Goal: Transaction & Acquisition: Purchase product/service

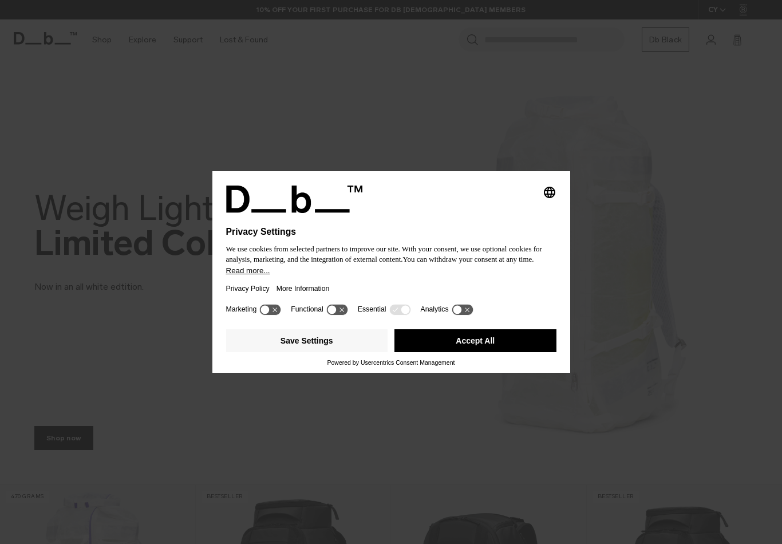
click at [477, 341] on button "Accept All" at bounding box center [475, 340] width 162 height 23
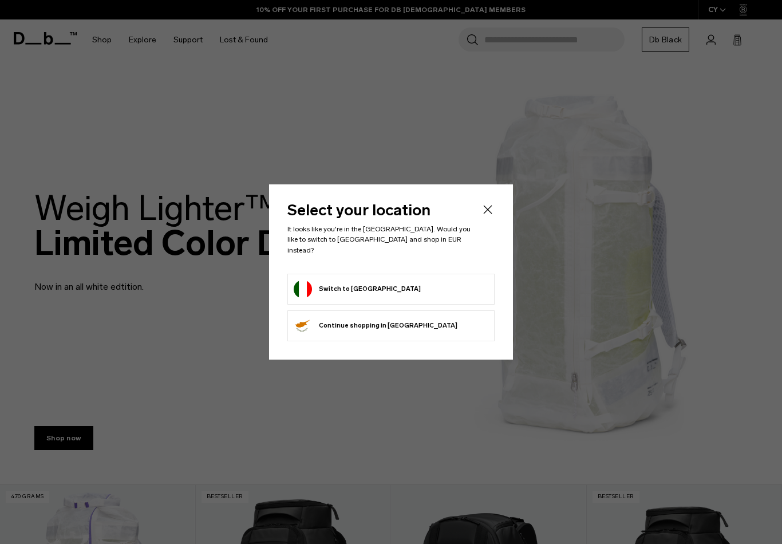
click at [494, 216] on icon "Close" at bounding box center [488, 210] width 14 height 14
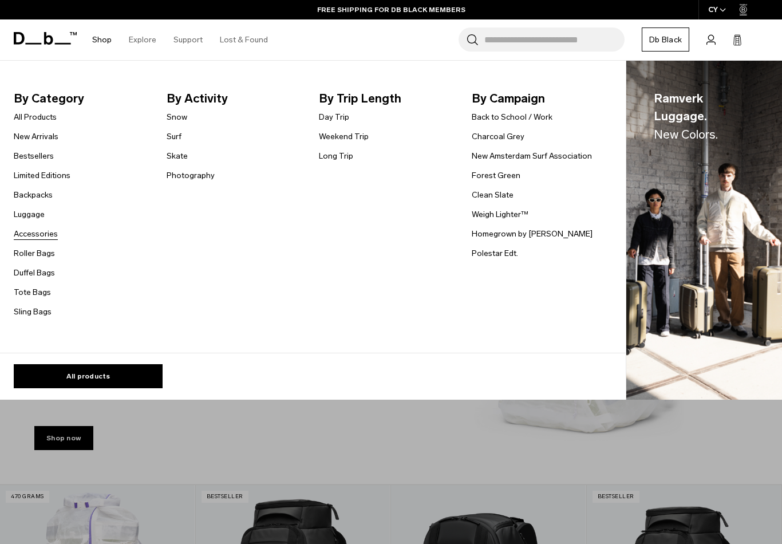
click at [38, 238] on link "Accessories" at bounding box center [36, 234] width 44 height 12
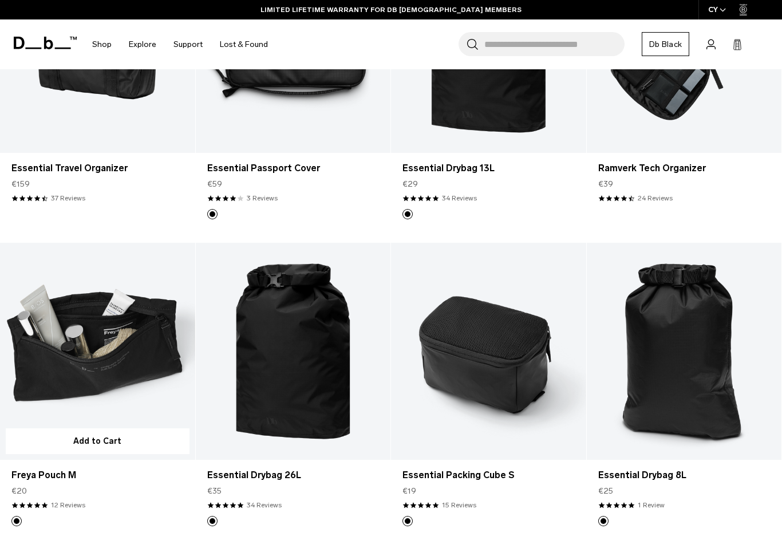
scroll to position [2210, 0]
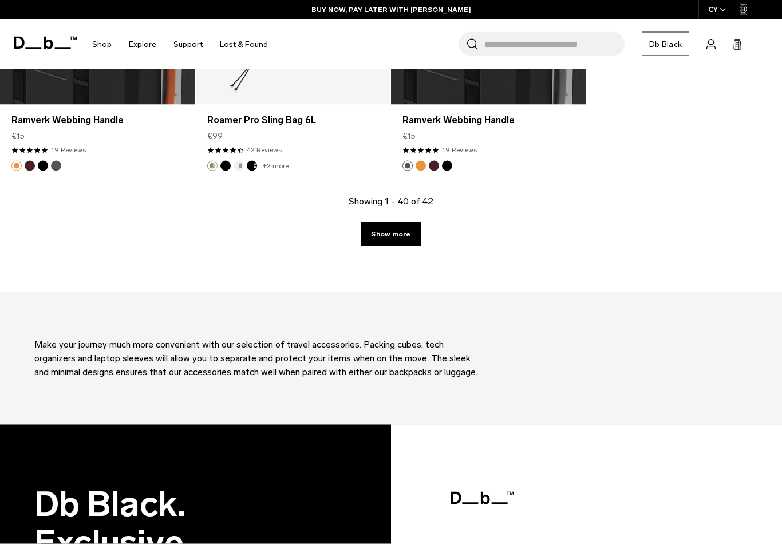
click at [379, 233] on link "Show more" at bounding box center [390, 234] width 59 height 24
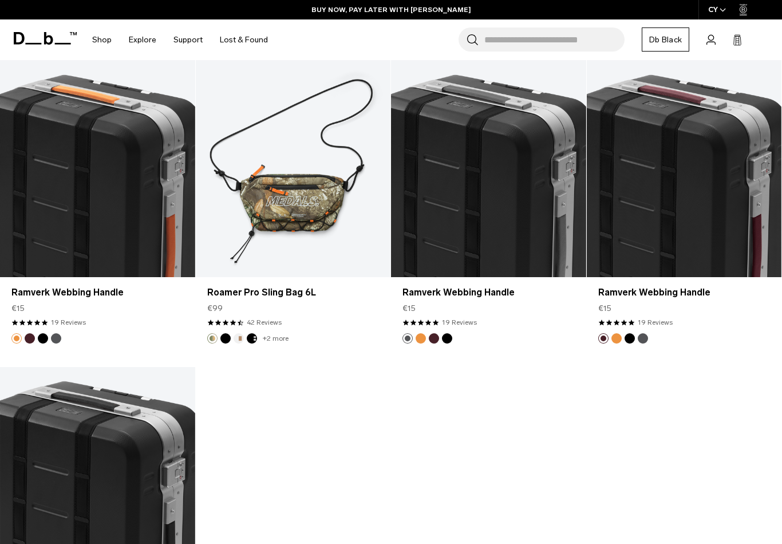
scroll to position [3226, 0]
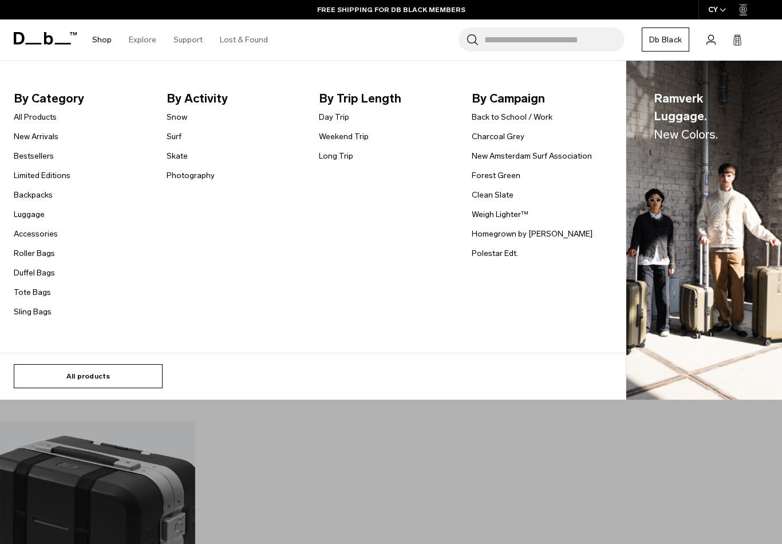
click at [112, 379] on link "All products" at bounding box center [88, 376] width 149 height 24
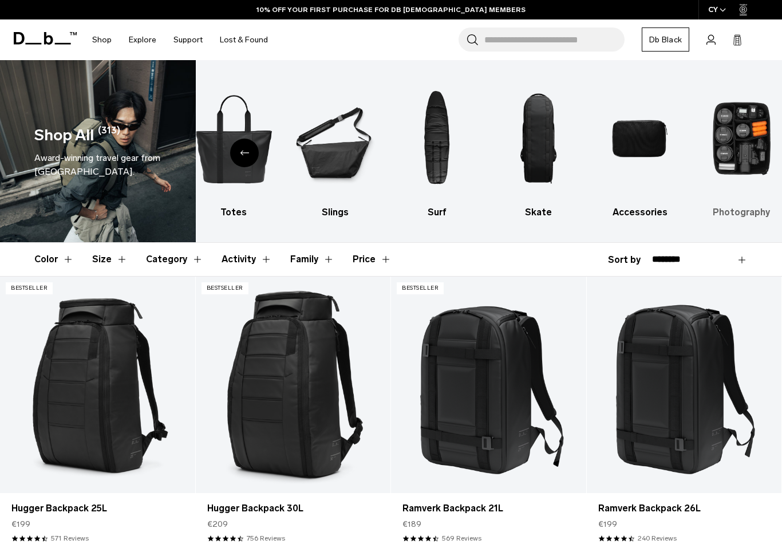
click at [730, 155] on img "10 / 10" at bounding box center [741, 138] width 81 height 122
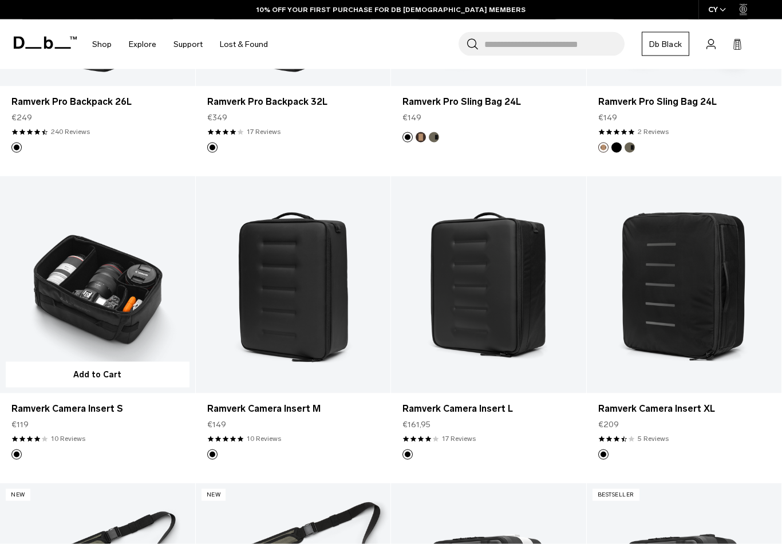
scroll to position [412, 0]
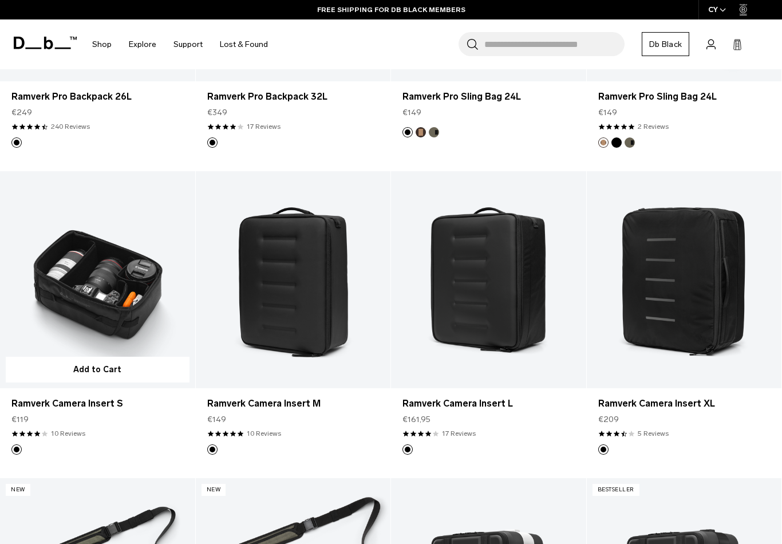
click at [114, 296] on link "Ramverk Camera Insert S" at bounding box center [97, 279] width 195 height 216
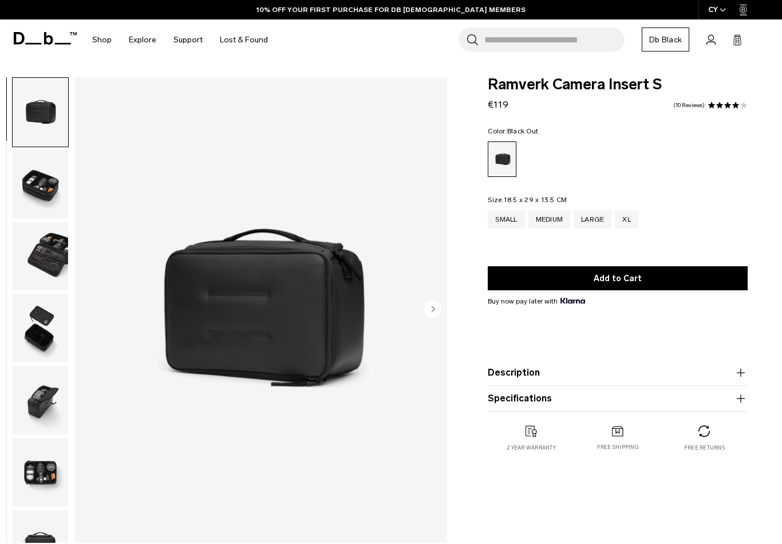
click at [34, 191] on img "button" at bounding box center [41, 184] width 56 height 69
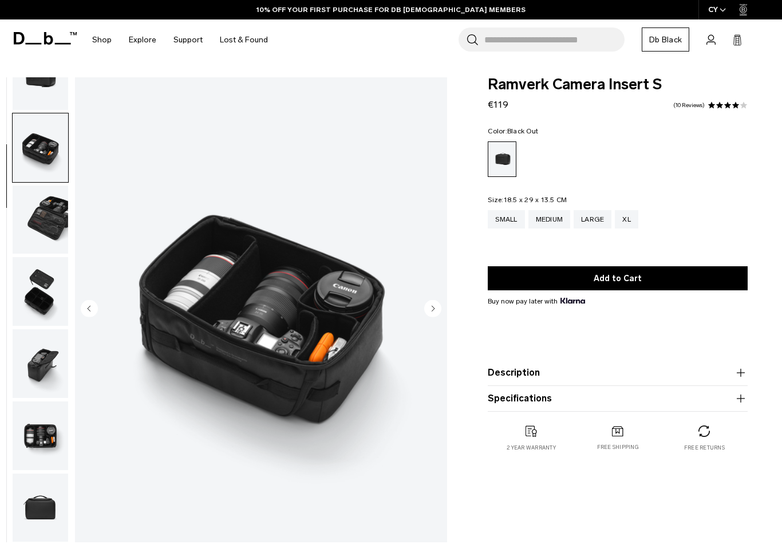
click at [34, 225] on img "button" at bounding box center [41, 219] width 56 height 69
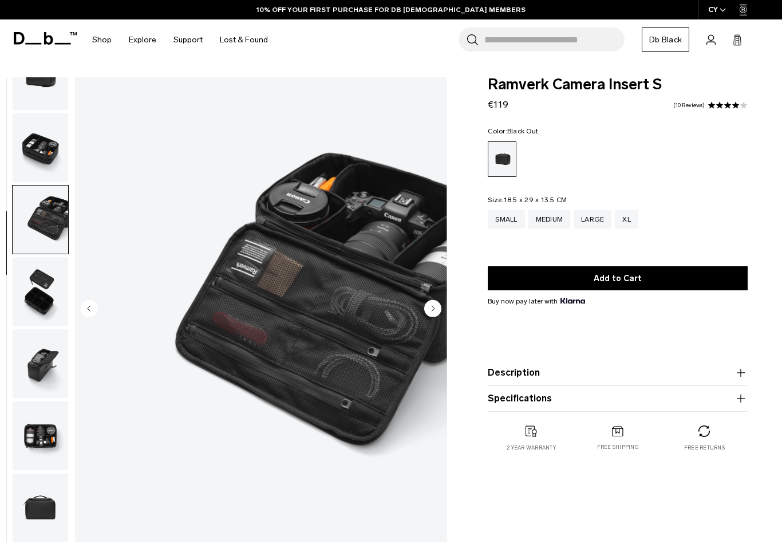
scroll to position [43, 0]
click at [23, 271] on img "button" at bounding box center [41, 291] width 56 height 69
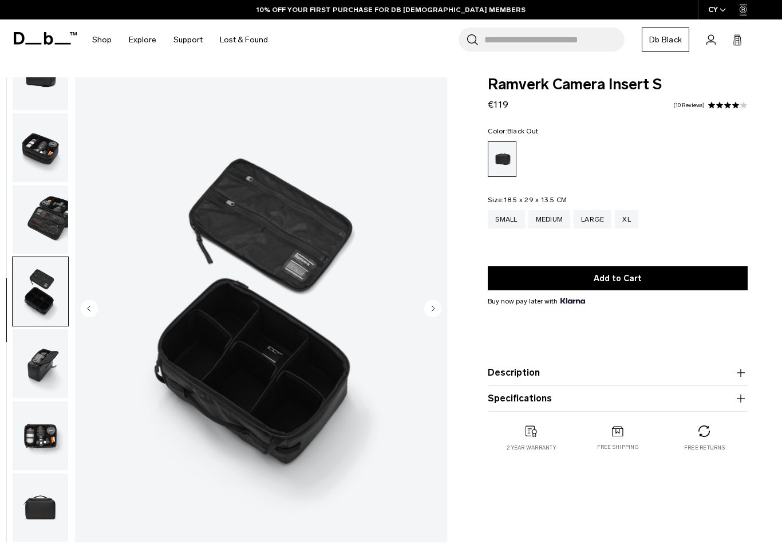
click at [42, 339] on img "button" at bounding box center [41, 363] width 56 height 69
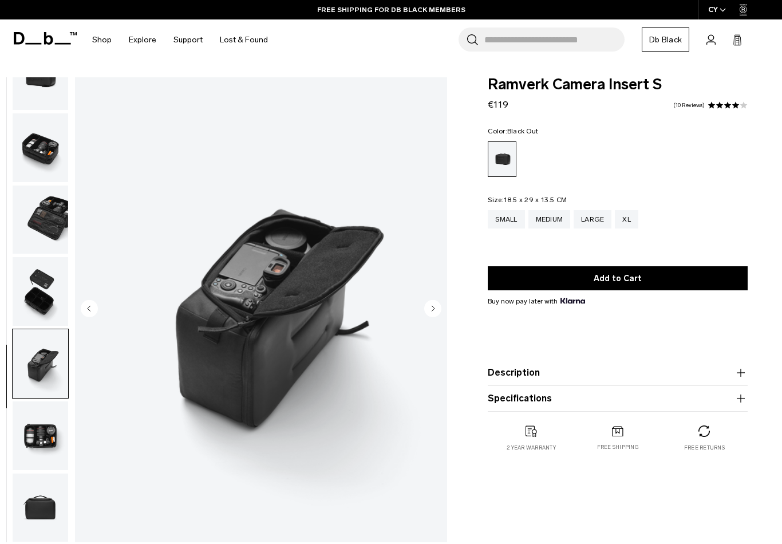
click at [42, 381] on img "button" at bounding box center [41, 363] width 56 height 69
click at [43, 422] on img "button" at bounding box center [41, 435] width 56 height 69
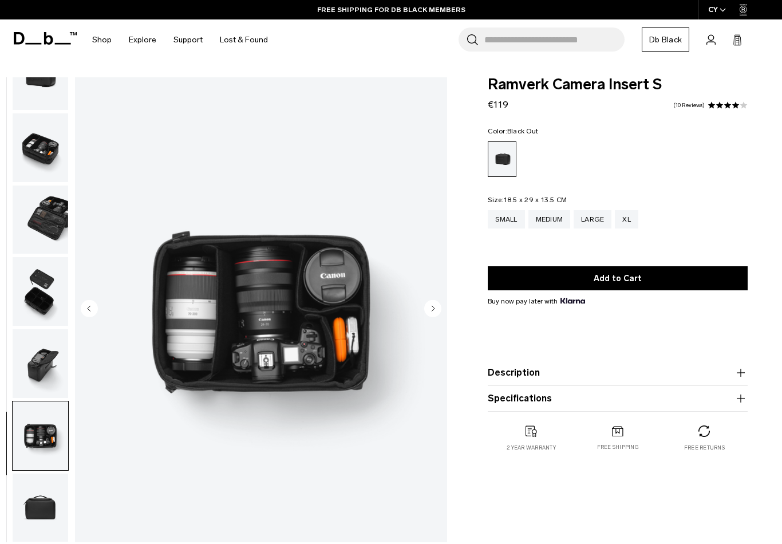
scroll to position [32, 0]
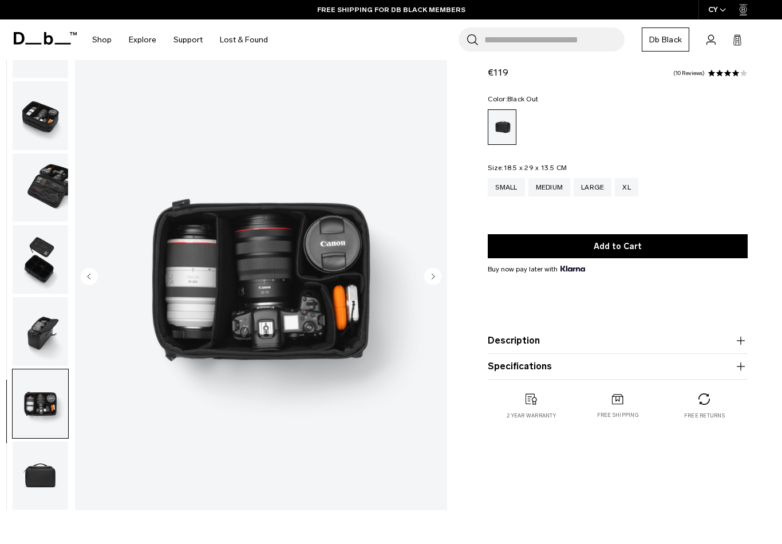
click at [49, 469] on img "button" at bounding box center [41, 475] width 56 height 69
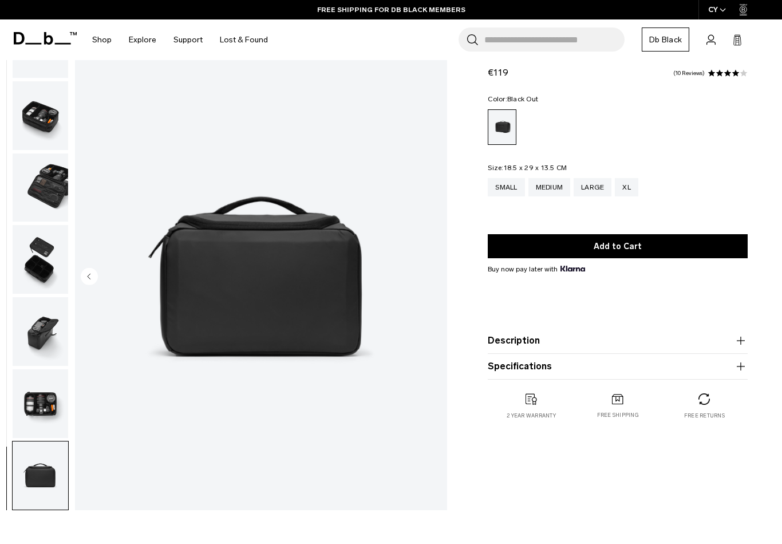
scroll to position [0, 0]
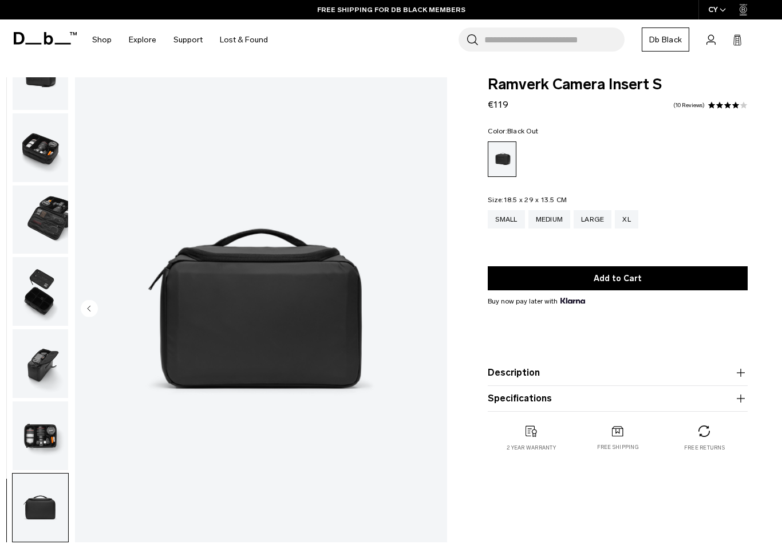
click at [550, 94] on div "Ramverk Camera Insert S €119 3.9 star rating 10 Reviews" at bounding box center [618, 94] width 260 height 34
drag, startPoint x: 659, startPoint y: 86, endPoint x: 489, endPoint y: 85, distance: 170.0
click at [489, 91] on span "Ramverk Camera Insert S" at bounding box center [618, 84] width 260 height 15
copy span "Ramverk Camera Insert S"
click at [40, 217] on img "button" at bounding box center [41, 219] width 56 height 69
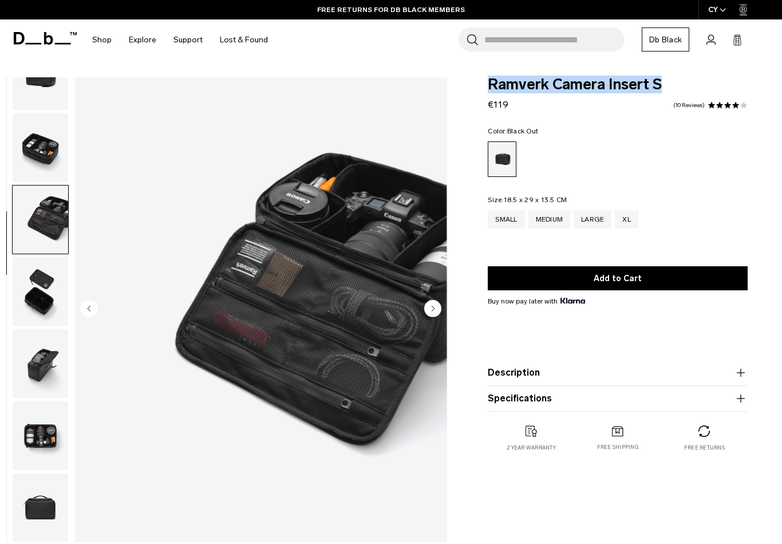
click at [38, 299] on img "button" at bounding box center [41, 291] width 56 height 69
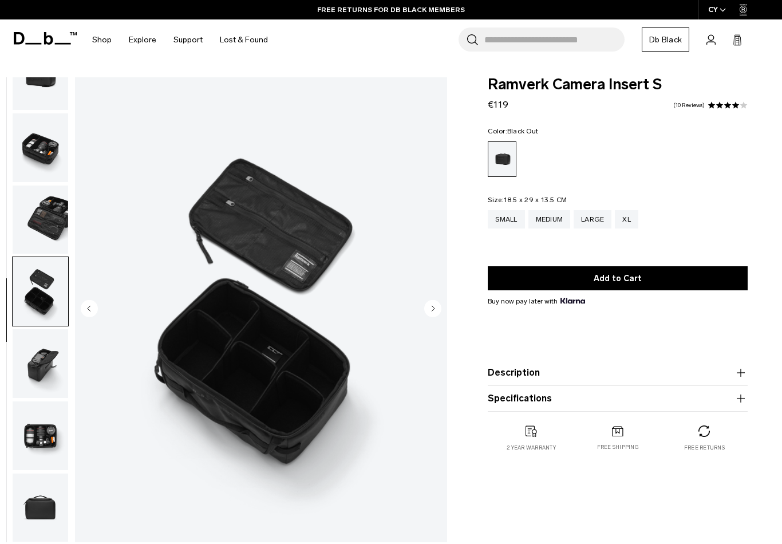
click at [74, 390] on div "04 / 07 Close 01 / 07" at bounding box center [226, 312] width 453 height 470
click at [36, 374] on img "button" at bounding box center [41, 363] width 56 height 69
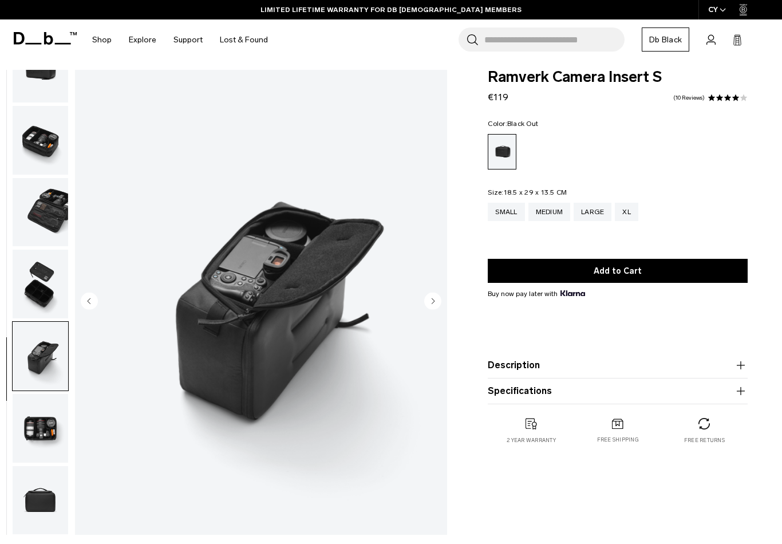
scroll to position [22, 0]
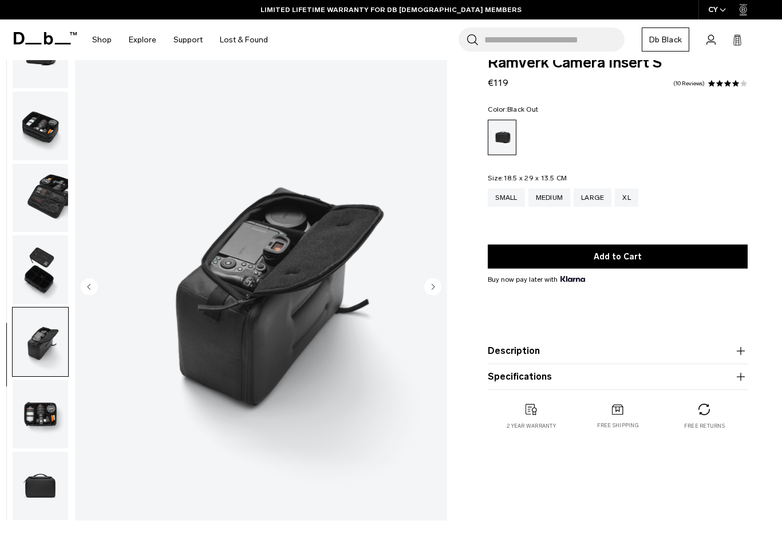
click at [43, 416] on img "button" at bounding box center [41, 413] width 56 height 69
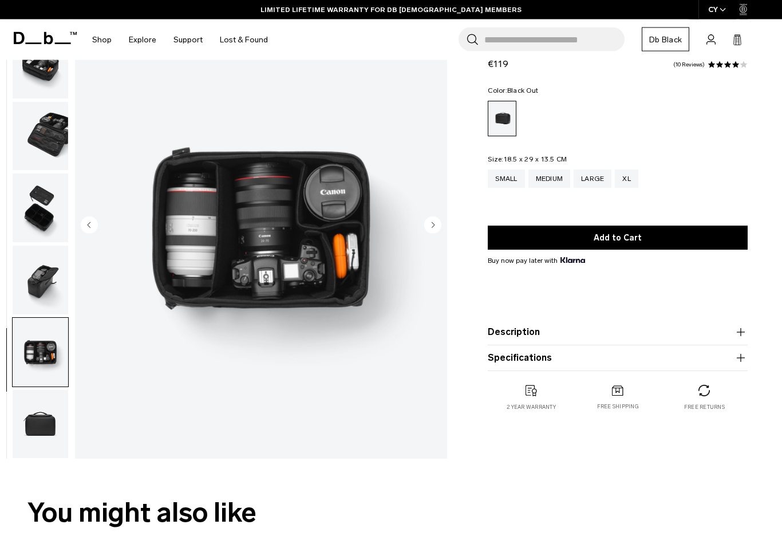
scroll to position [84, 0]
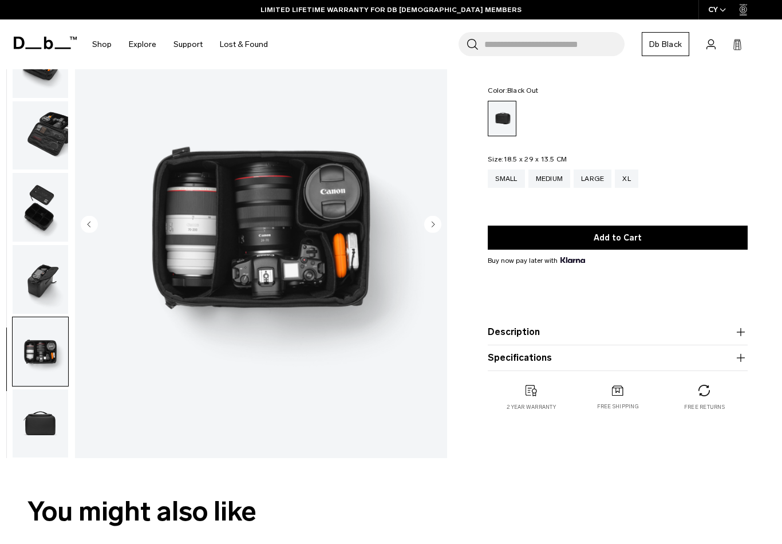
click at [43, 414] on img "button" at bounding box center [41, 423] width 56 height 69
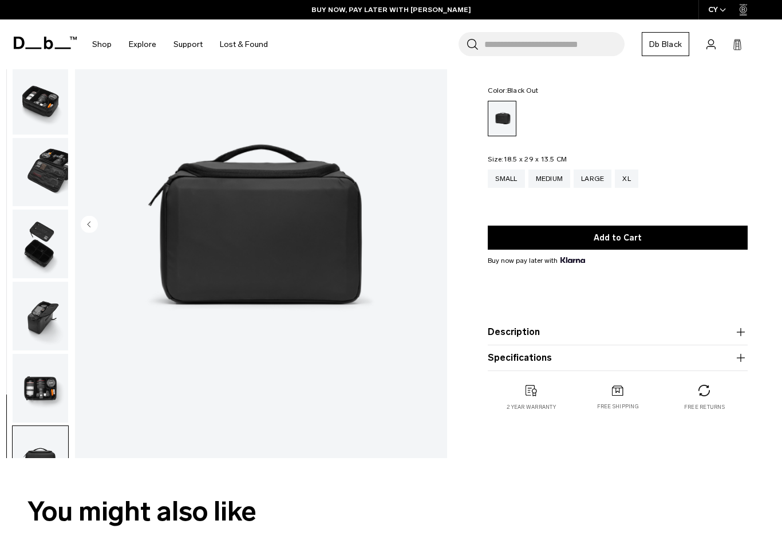
scroll to position [0, 0]
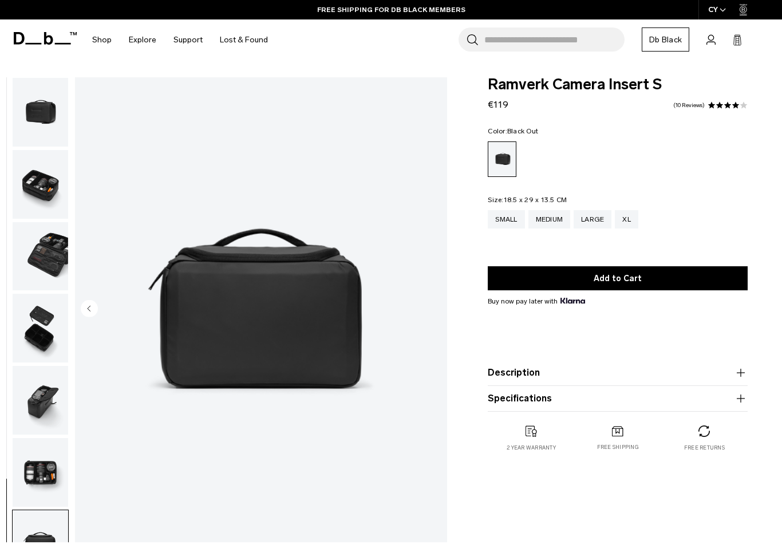
click at [61, 269] on img "button" at bounding box center [41, 256] width 56 height 69
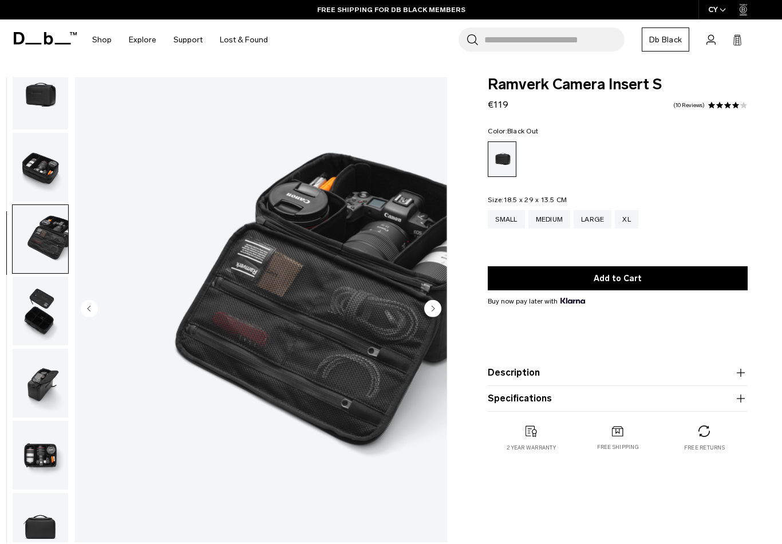
scroll to position [43, 0]
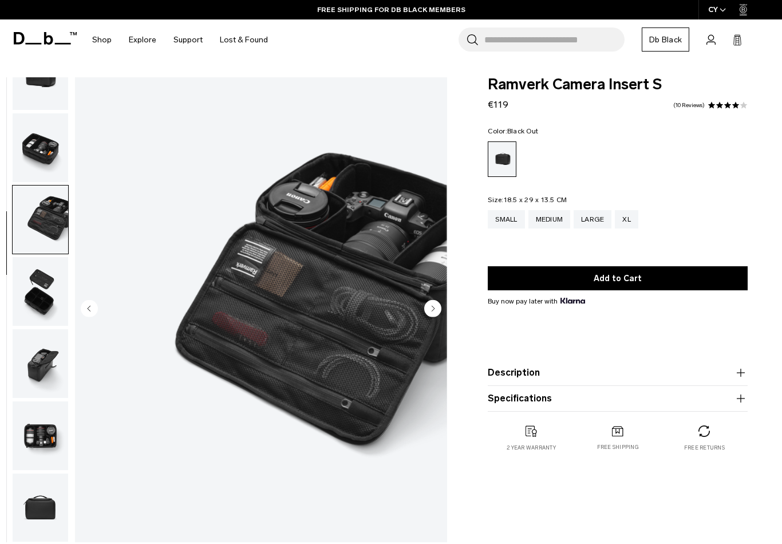
click at [58, 299] on img "button" at bounding box center [41, 291] width 56 height 69
